Goal: Find specific page/section

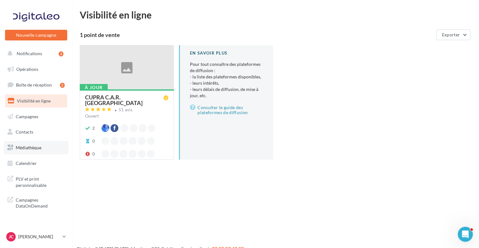
click at [33, 147] on span "Médiathèque" at bounding box center [29, 147] width 26 height 5
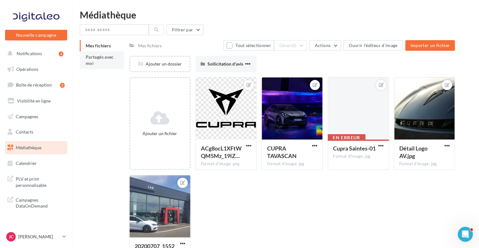
click at [102, 60] on li "Partagés avec moi" at bounding box center [102, 61] width 45 height 18
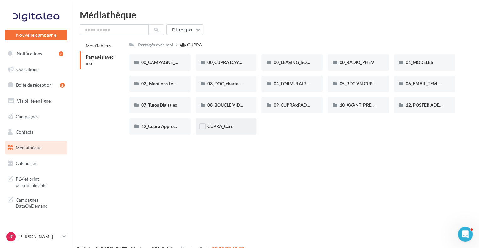
click at [227, 125] on span "CUPRA_Care" at bounding box center [221, 126] width 26 height 5
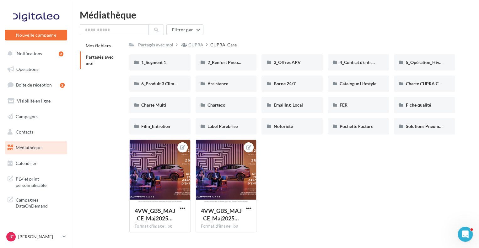
click at [372, 160] on div "4VW_GBS_MAJ_CE_Maj2025… Format d'image: jpg 4VW_GBS_MAJ_CE_Maj2025_ECRAN_CUPRA_…" at bounding box center [294, 189] width 331 height 98
click at [177, 126] on div "Film_Entretien" at bounding box center [159, 126] width 37 height 6
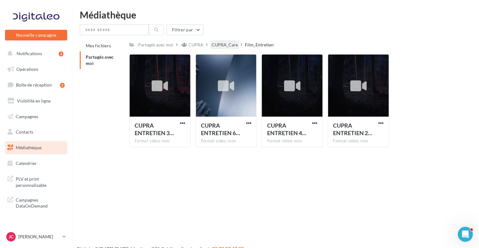
click at [232, 43] on div "CUPRA_Care" at bounding box center [225, 45] width 26 height 6
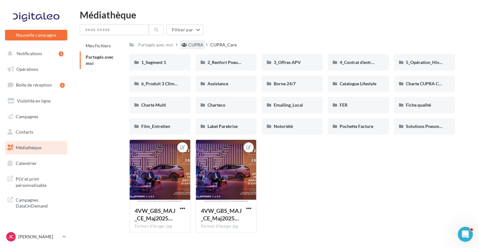
click at [195, 46] on div "CUPRA" at bounding box center [195, 45] width 15 height 6
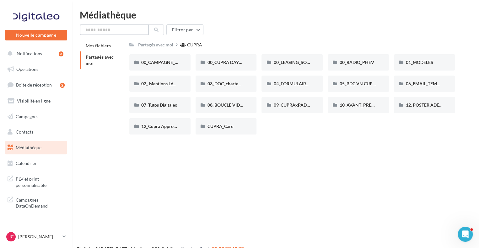
click at [113, 32] on input "text" at bounding box center [114, 30] width 69 height 11
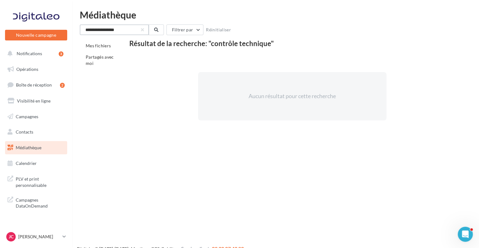
type input "**********"
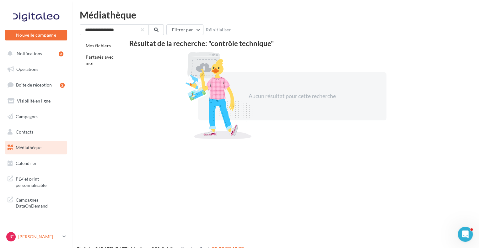
click at [53, 237] on p "[PERSON_NAME]" at bounding box center [39, 237] width 42 height 6
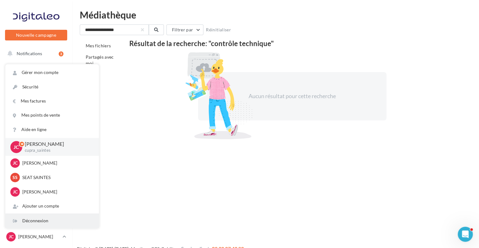
click at [50, 222] on div "Déconnexion" at bounding box center [52, 221] width 94 height 14
